Goal: Task Accomplishment & Management: Use online tool/utility

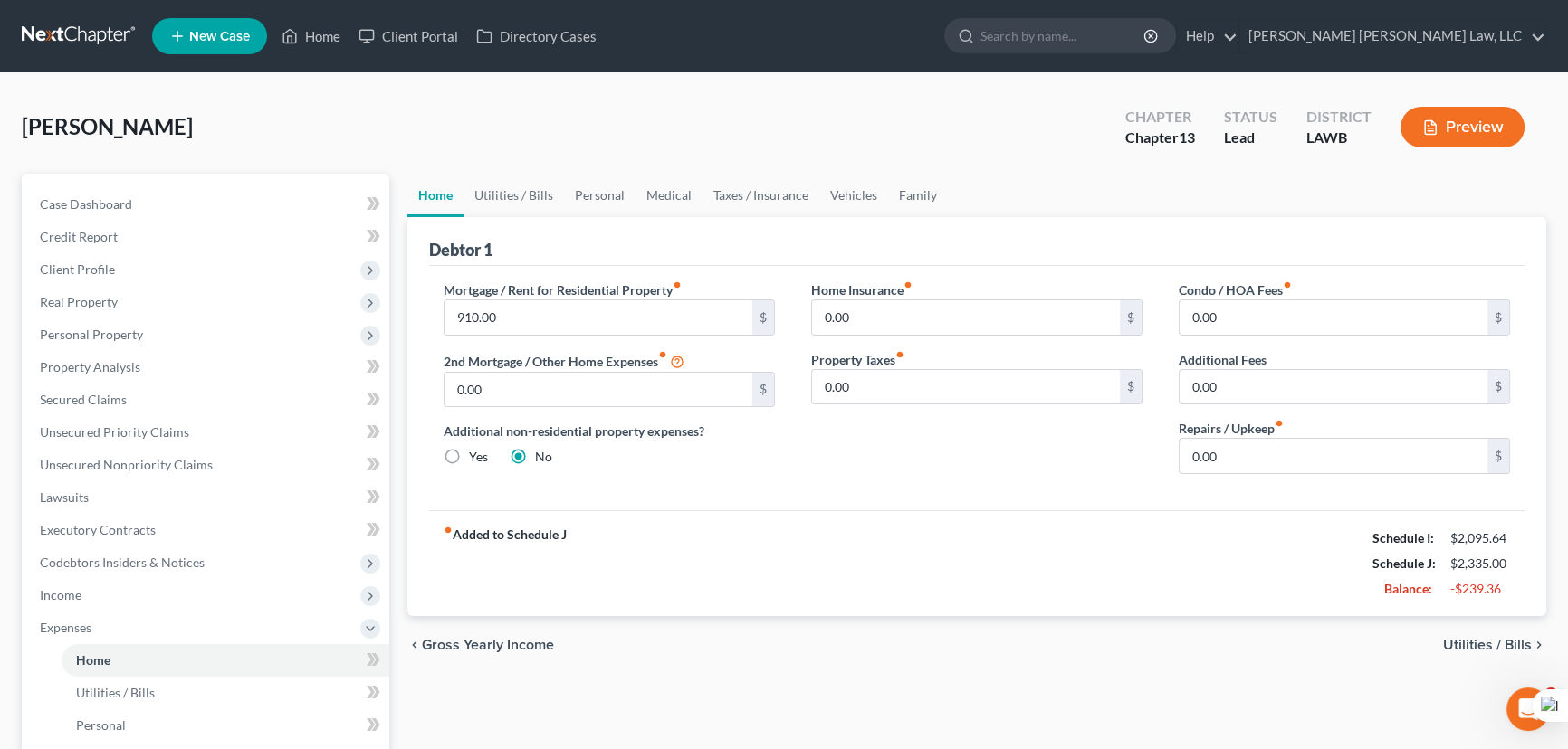
click at [66, 38] on link at bounding box center [80, 37] width 116 height 33
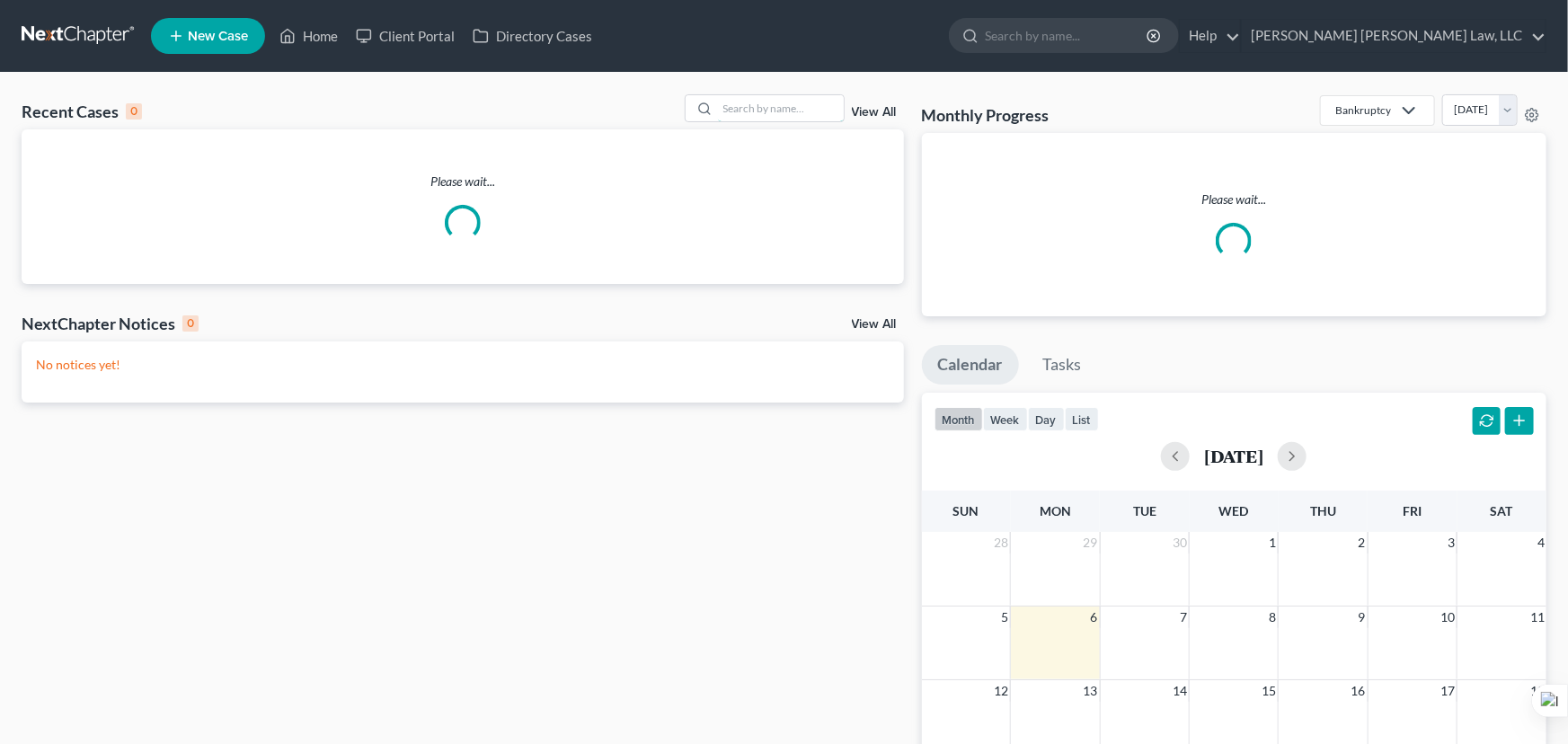
click at [775, 103] on input "search" at bounding box center [781, 108] width 126 height 26
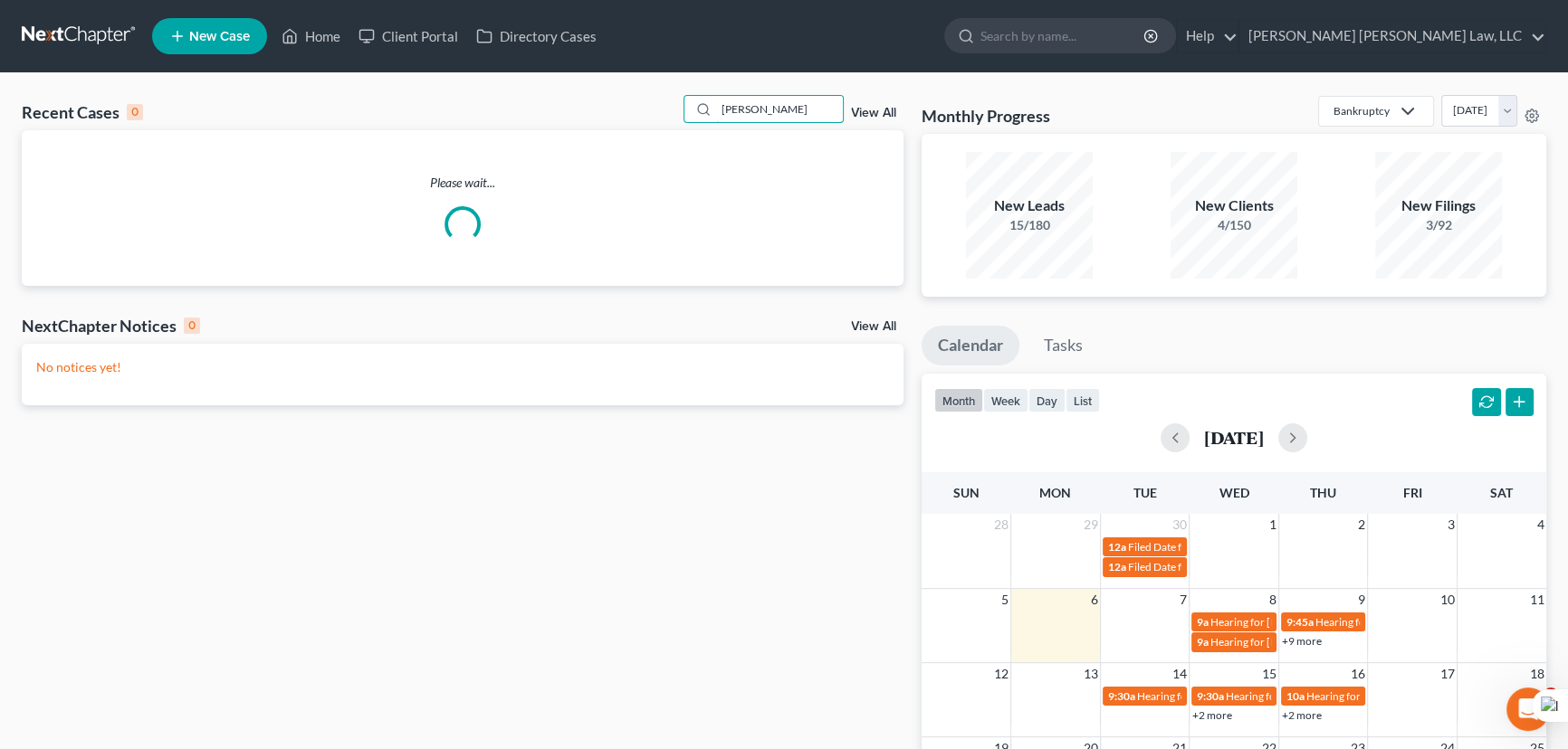
type input "[PERSON_NAME]"
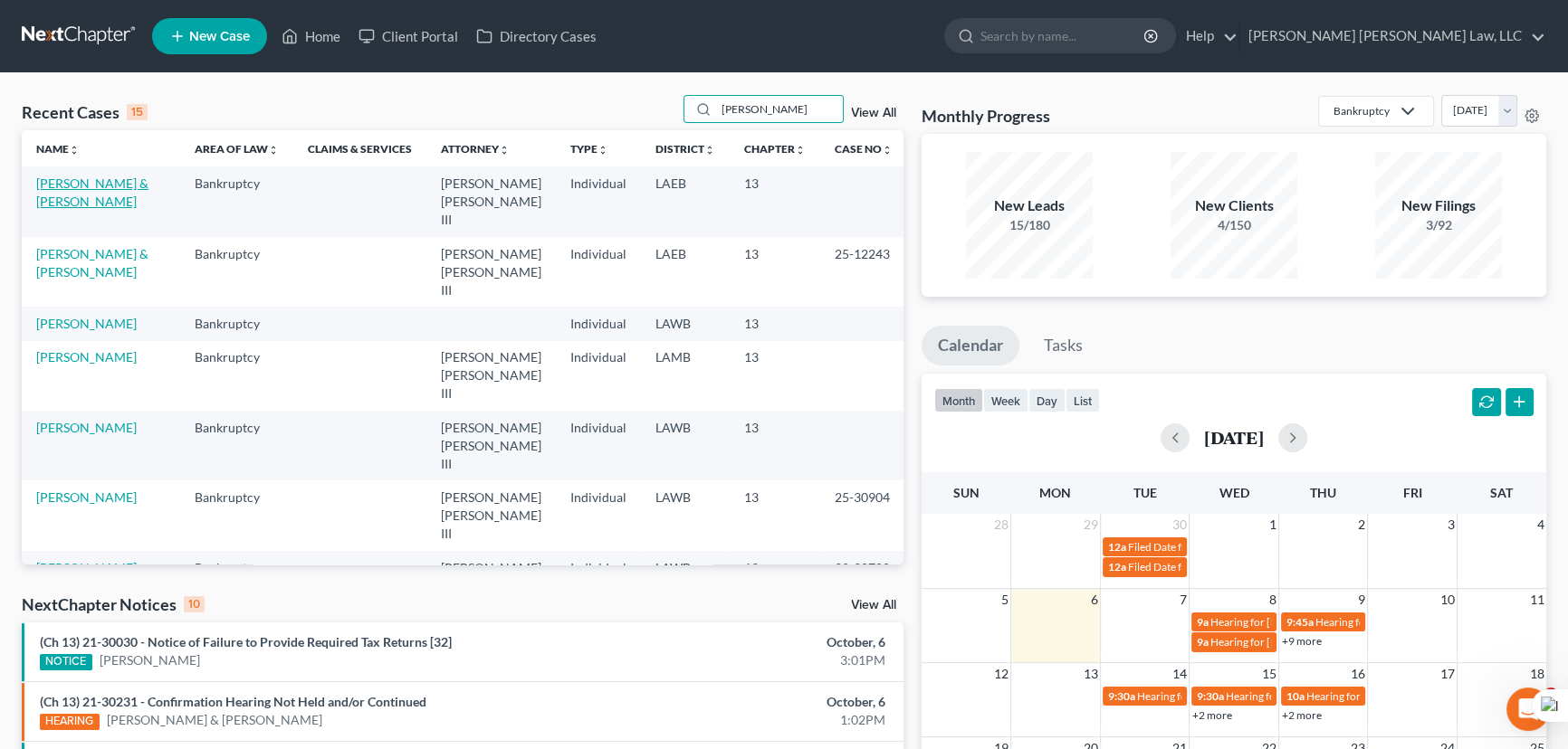
click at [105, 188] on link "[PERSON_NAME] & [PERSON_NAME]" at bounding box center [92, 192] width 113 height 34
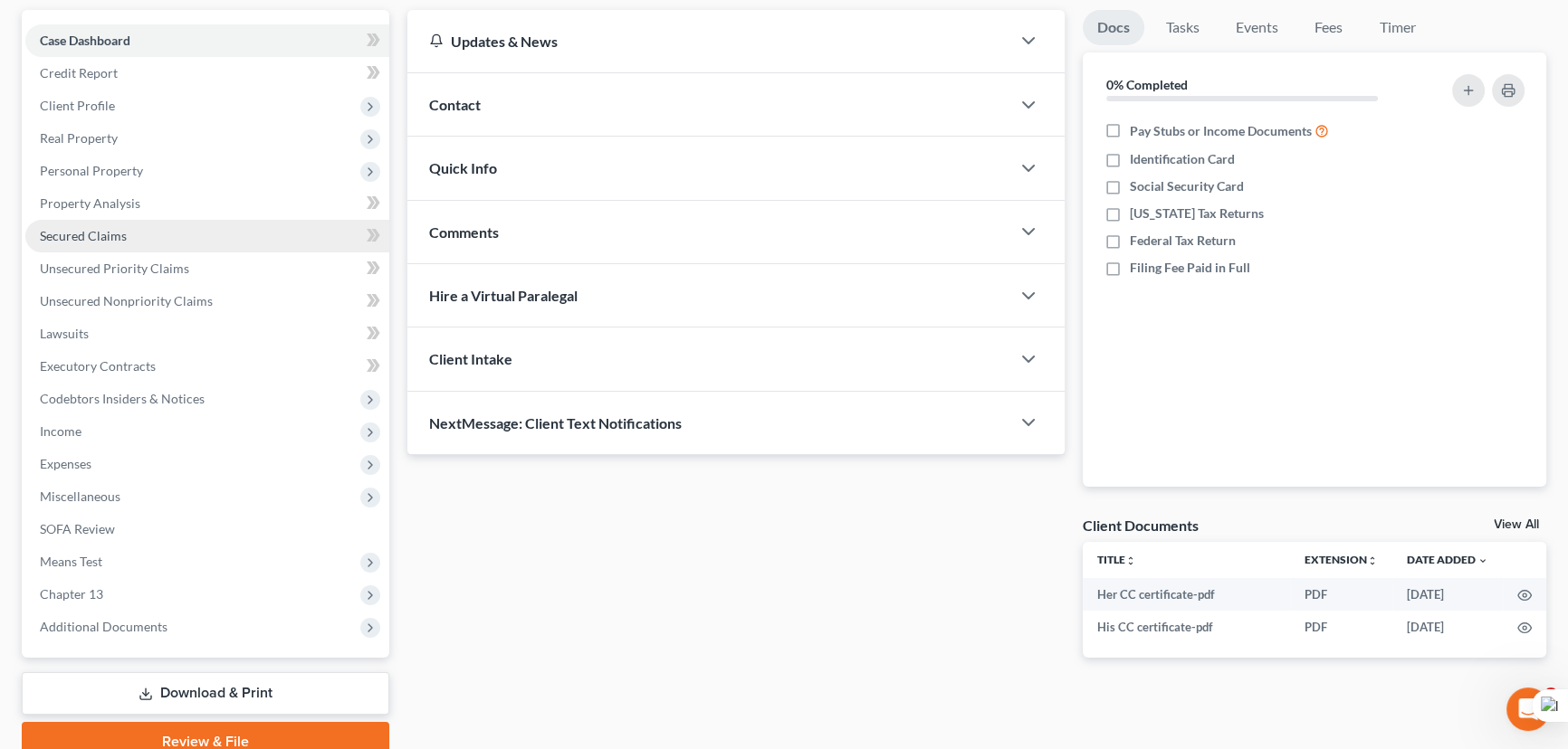
click at [124, 247] on link "Secured Claims" at bounding box center [207, 236] width 364 height 33
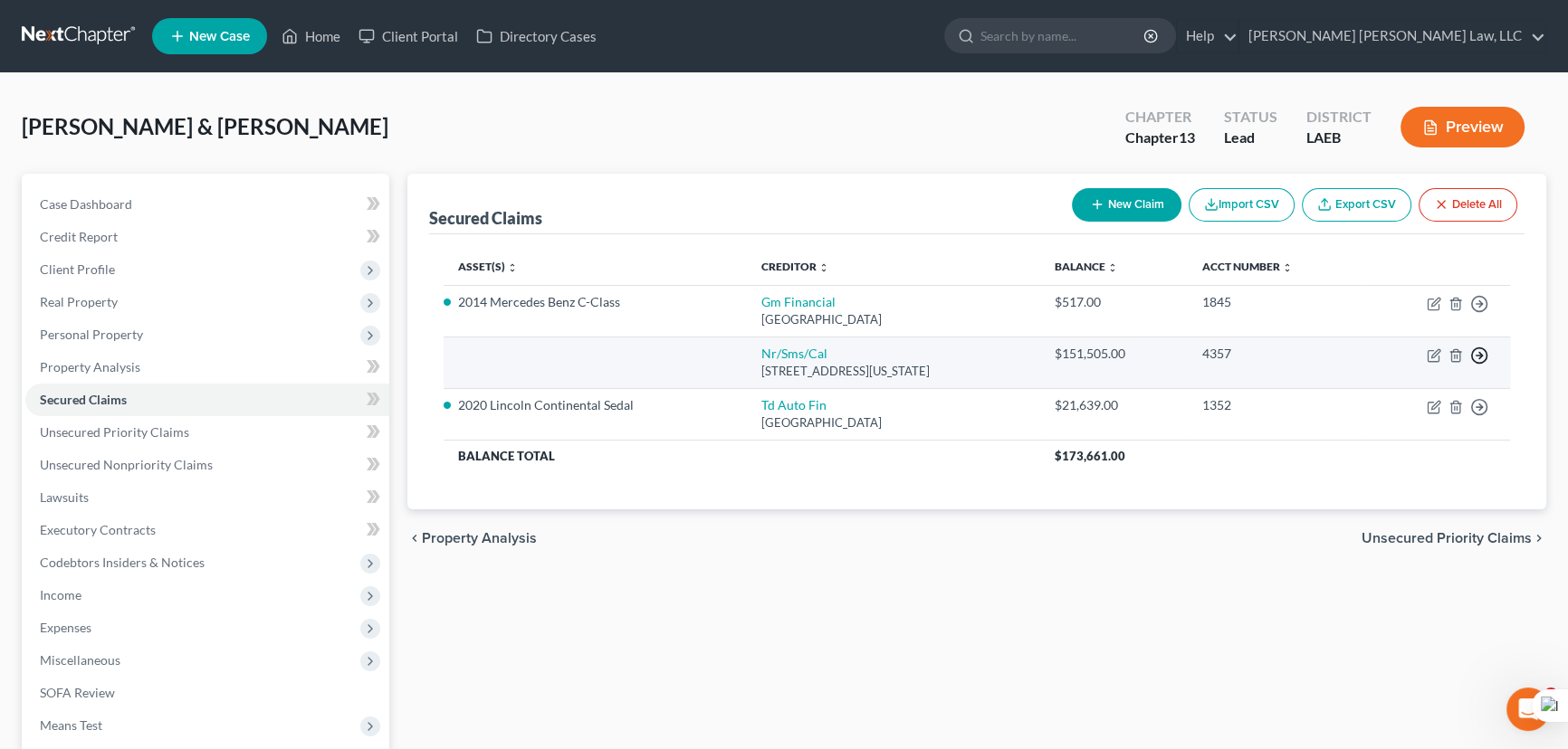
click at [1481, 357] on icon "button" at bounding box center [1478, 355] width 18 height 18
click at [1410, 393] on link "Move to F" at bounding box center [1396, 400] width 151 height 31
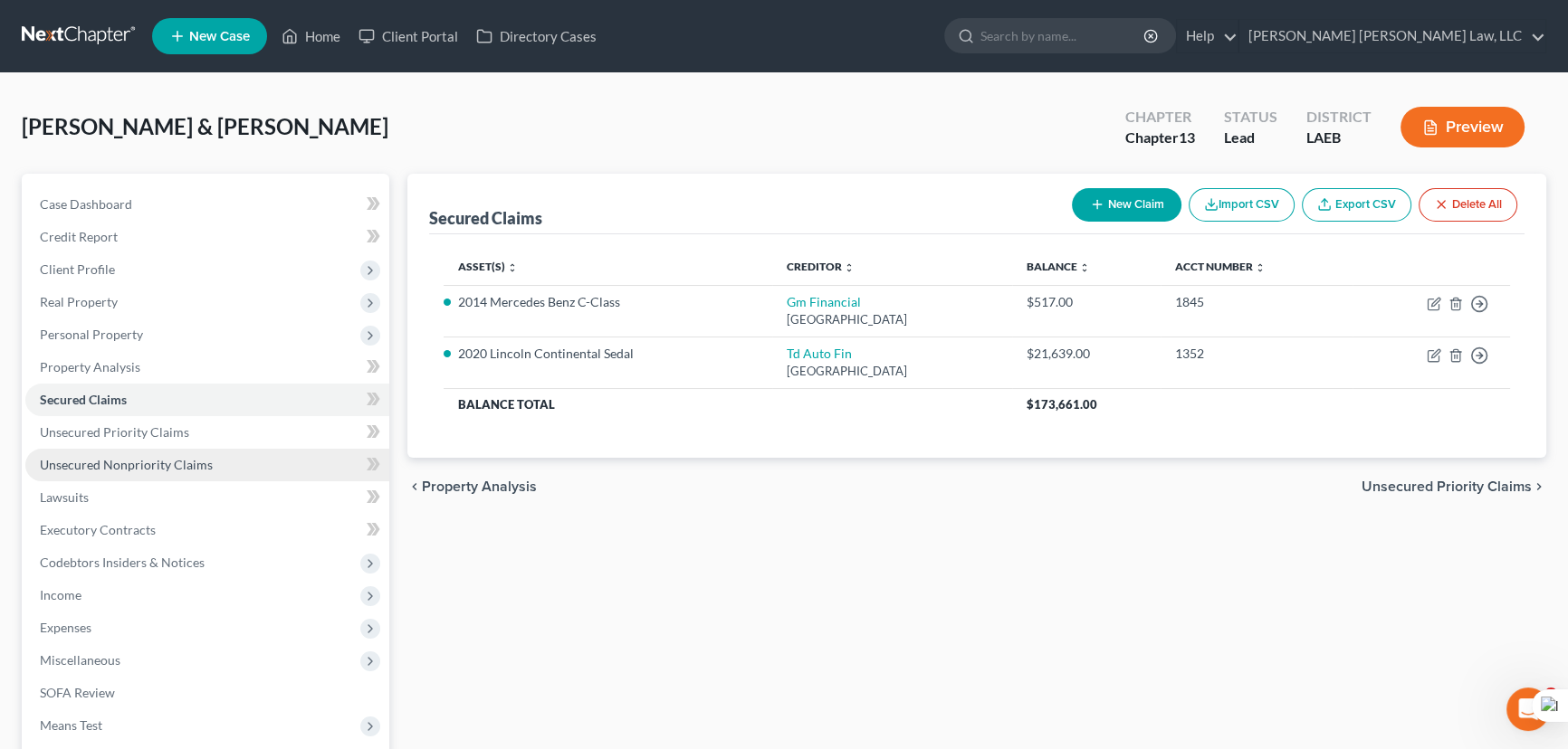
click at [182, 472] on link "Unsecured Nonpriority Claims" at bounding box center [207, 465] width 364 height 33
